Goal: Find specific page/section

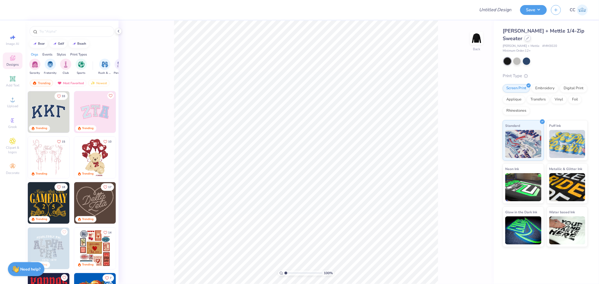
click at [529, 37] on icon at bounding box center [527, 38] width 3 height 3
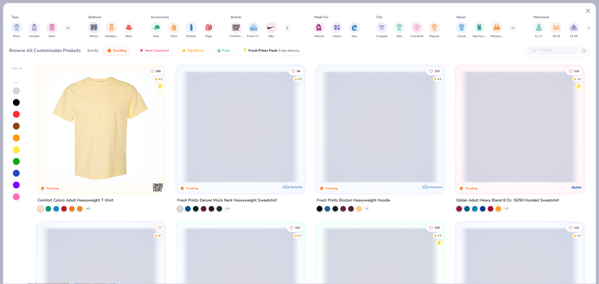
click at [543, 47] on input "text" at bounding box center [551, 50] width 43 height 6
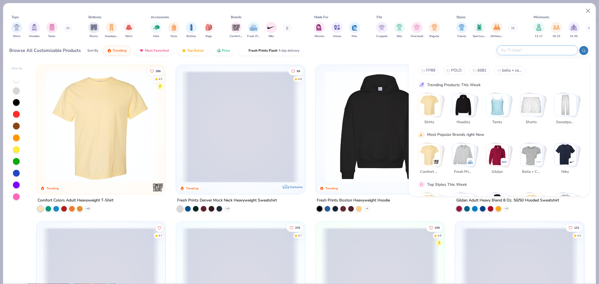
paste input "MM3040"
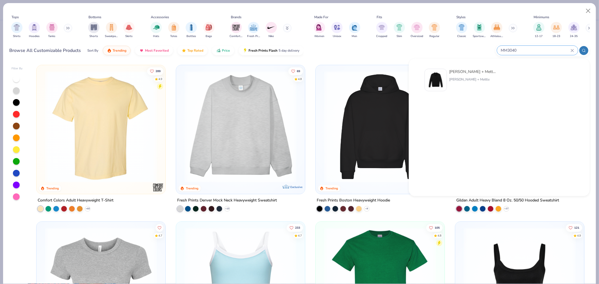
type input "MM3040"
click at [467, 77] on div "Mercer + Mettle" at bounding box center [472, 79] width 47 height 5
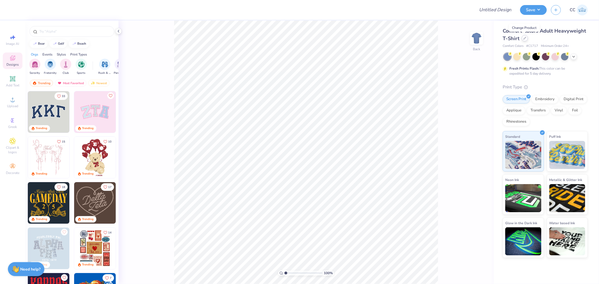
click at [524, 40] on div at bounding box center [524, 38] width 6 height 6
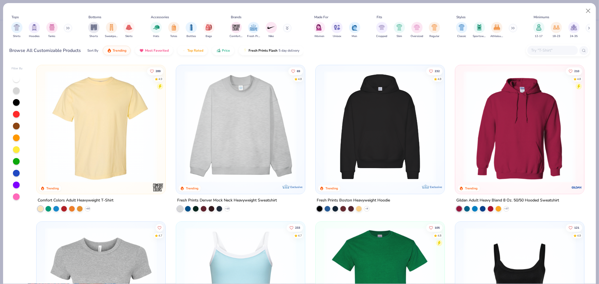
click at [542, 52] on input "text" at bounding box center [551, 50] width 43 height 6
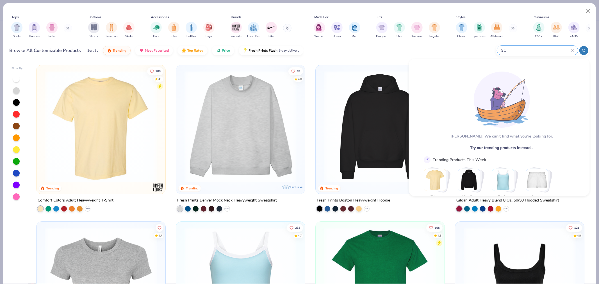
type input "G"
